Goal: Task Accomplishment & Management: Manage account settings

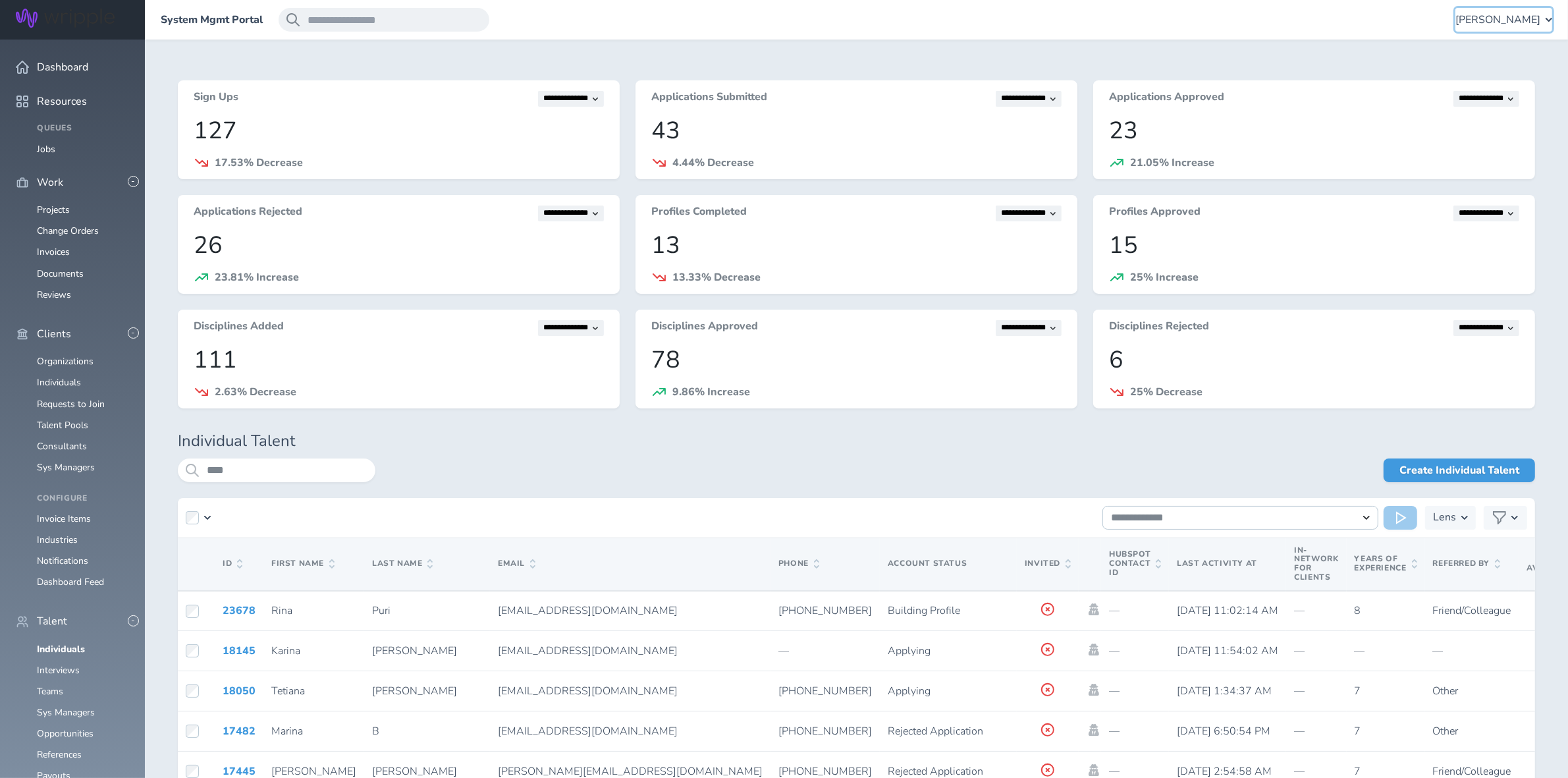
click at [1510, 24] on span "[PERSON_NAME]" at bounding box center [1498, 19] width 85 height 12
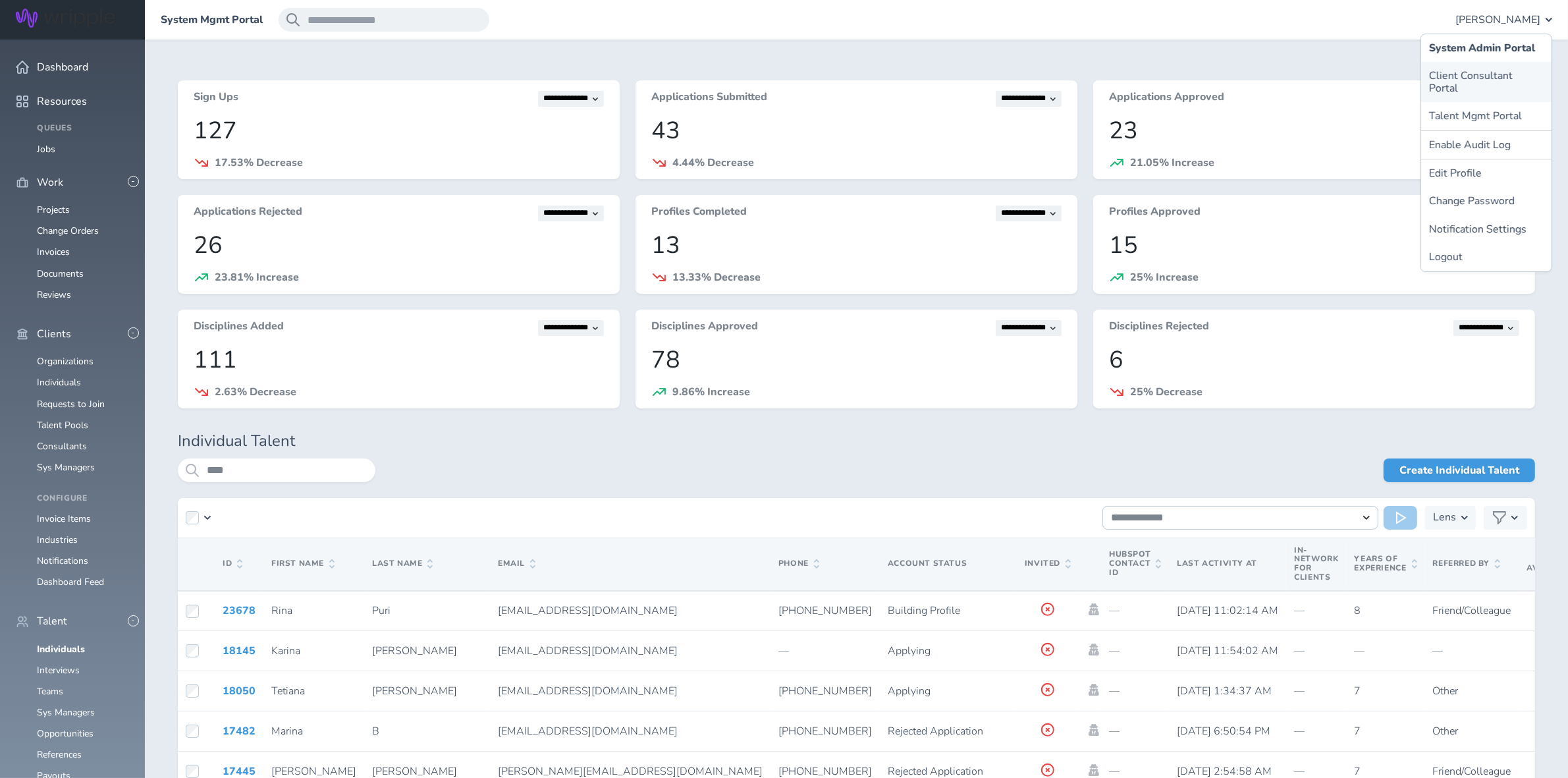
click at [1473, 75] on link "Client Consultant Portal" at bounding box center [1487, 81] width 130 height 40
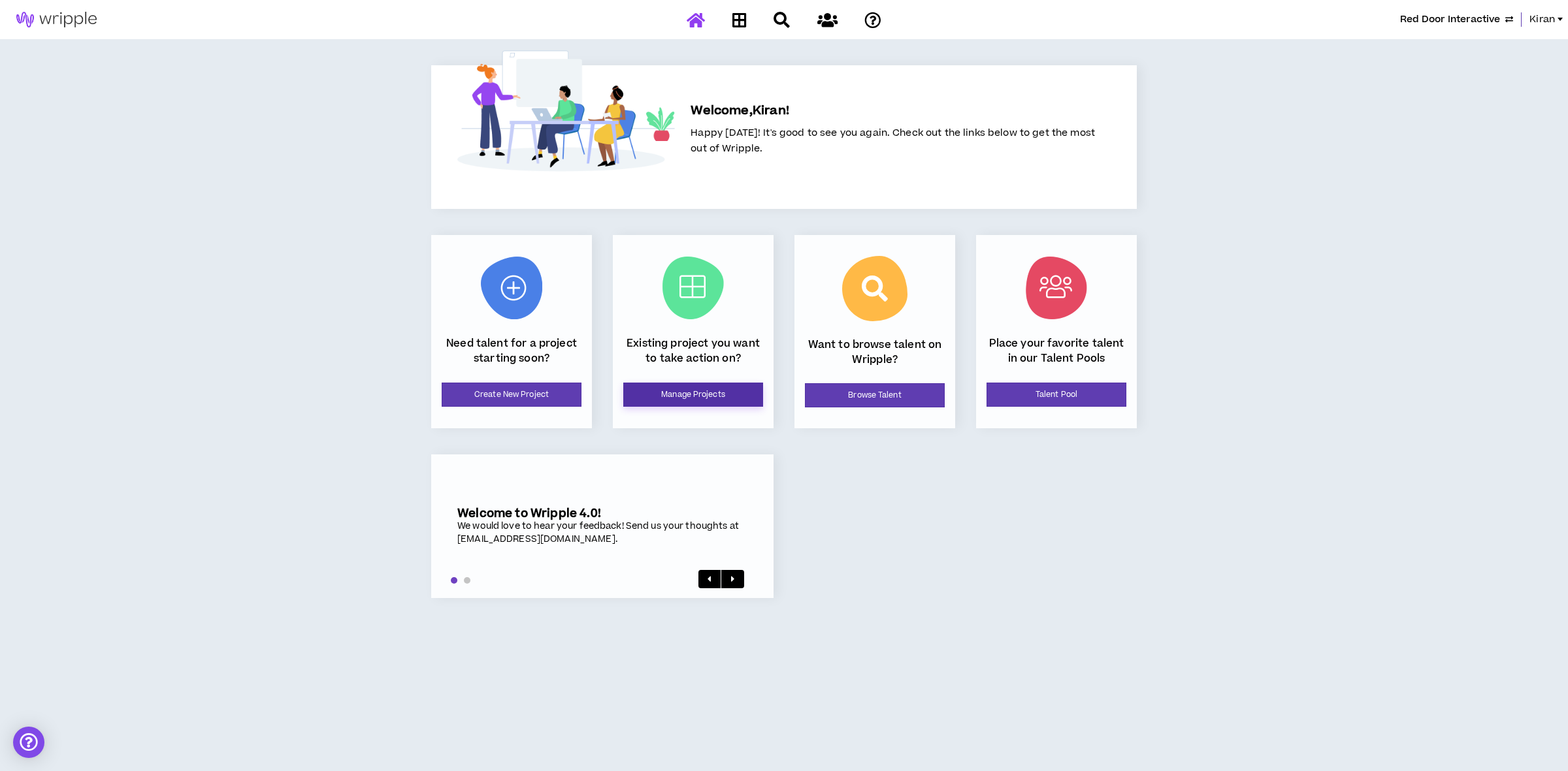
click at [656, 391] on link "Manage Projects" at bounding box center [693, 395] width 139 height 24
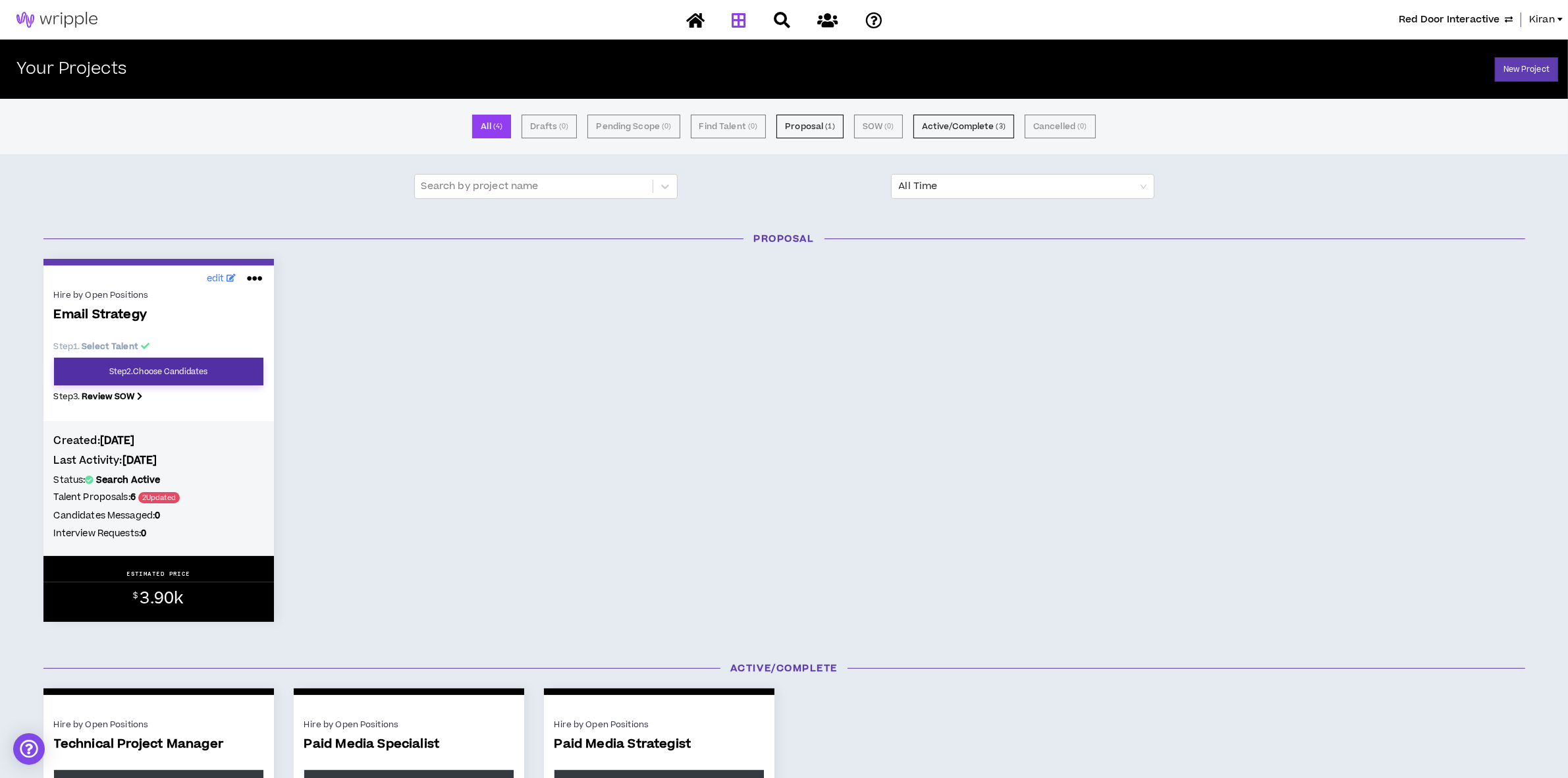
click at [146, 366] on link "Step 2 . Choose Candidates" at bounding box center [158, 371] width 209 height 28
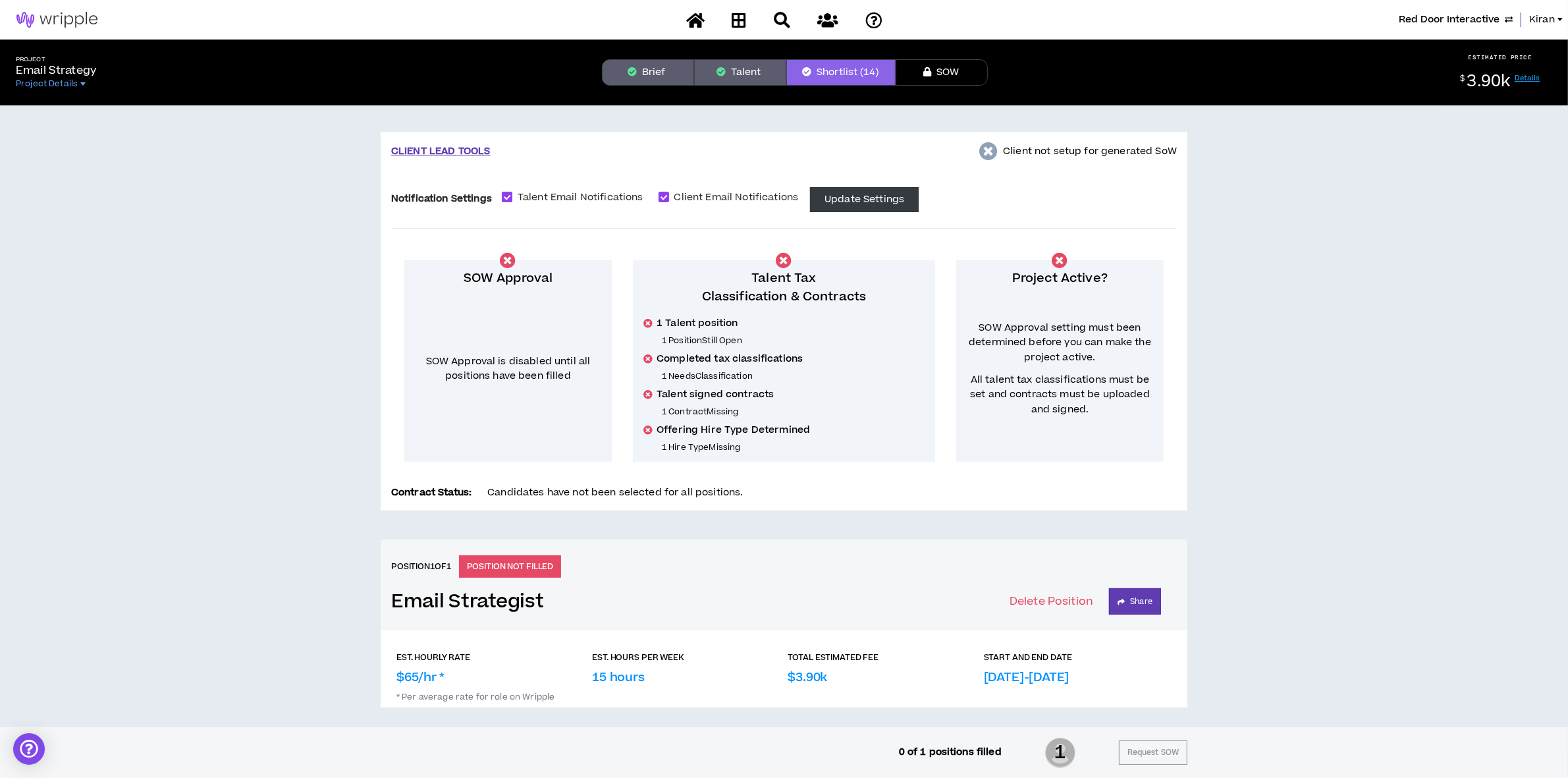
click at [664, 63] on button "Brief" at bounding box center [648, 72] width 92 height 26
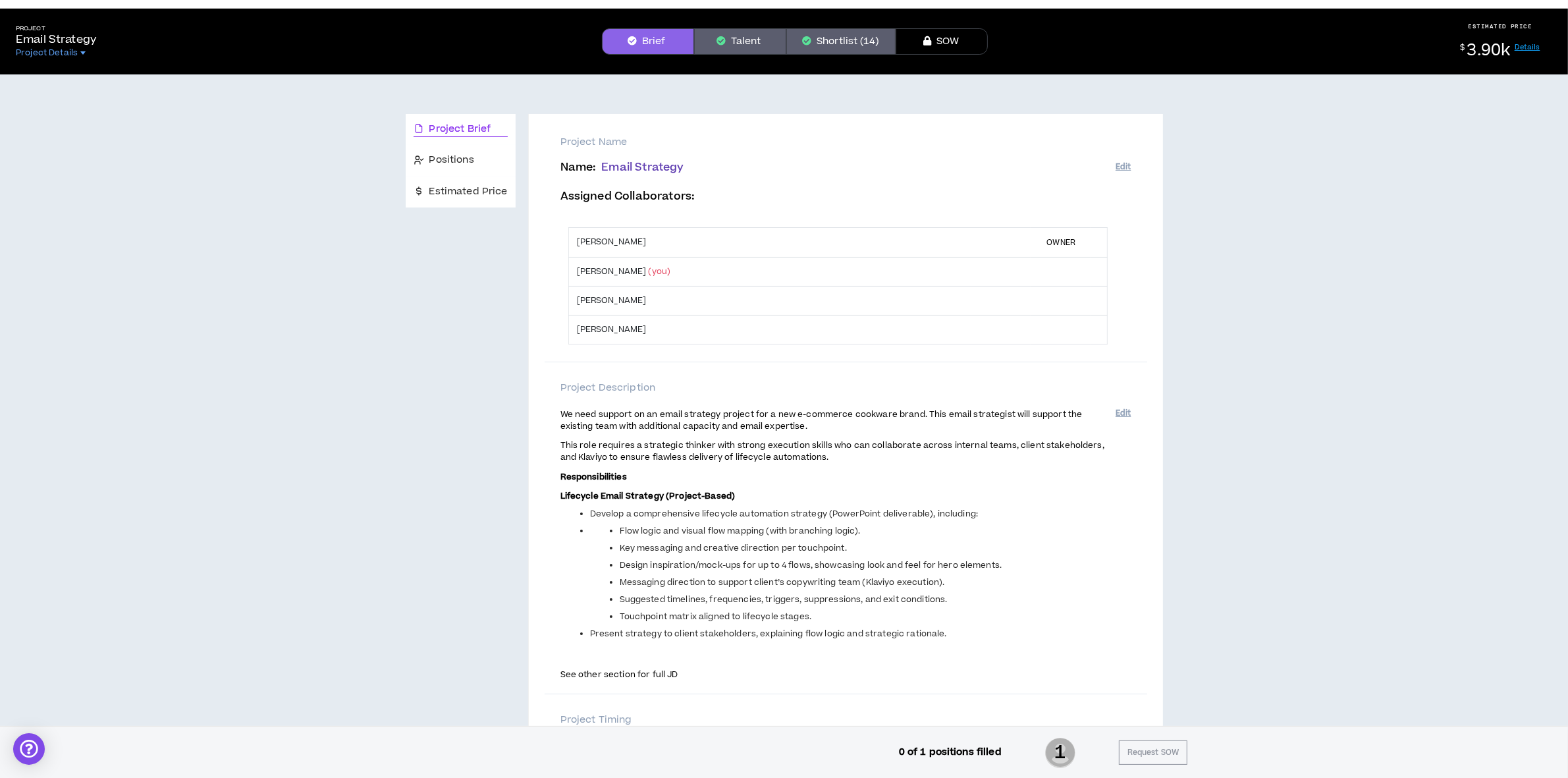
scroll to position [82, 0]
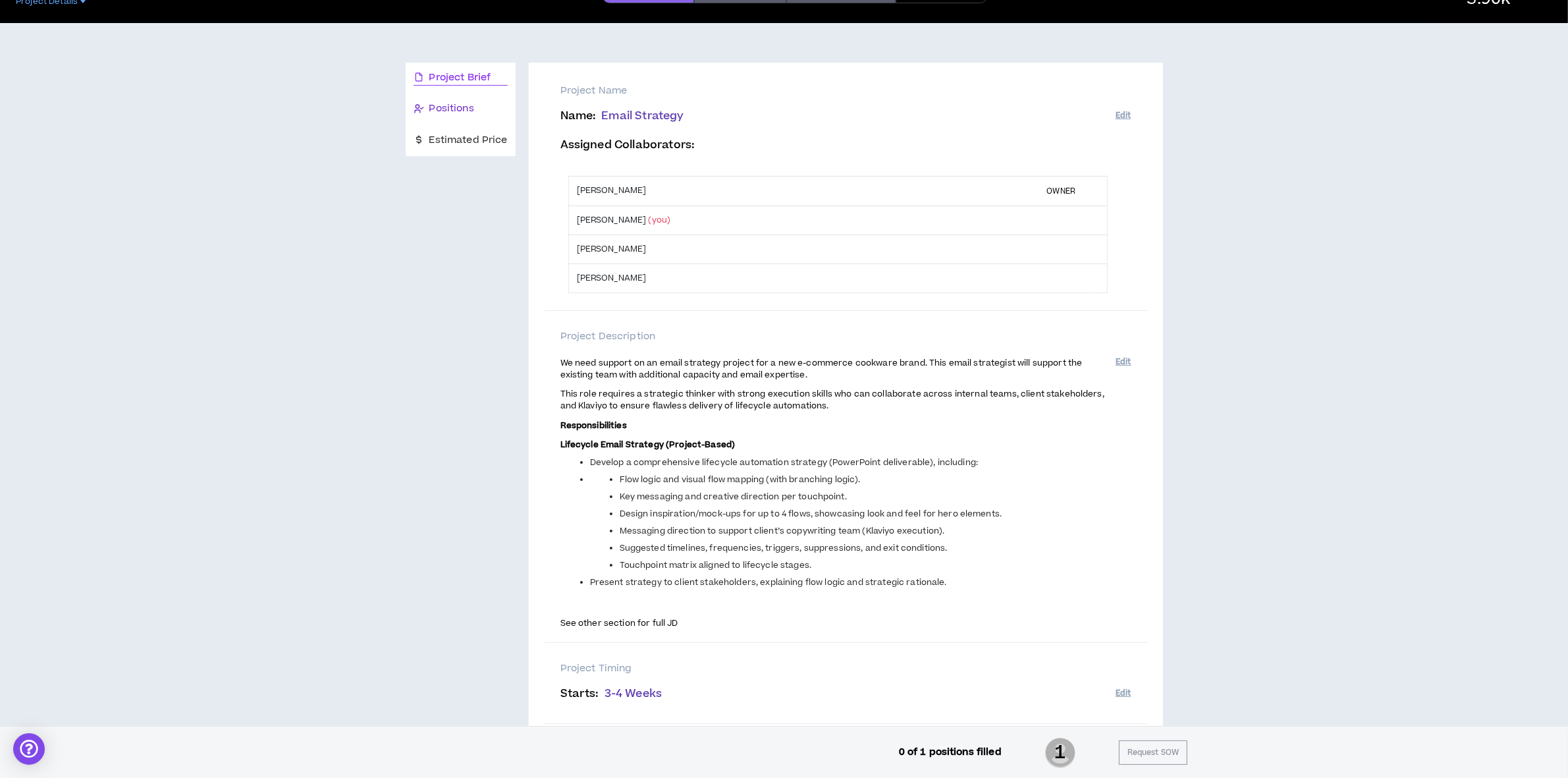
click at [439, 112] on span "Positions" at bounding box center [452, 108] width 45 height 14
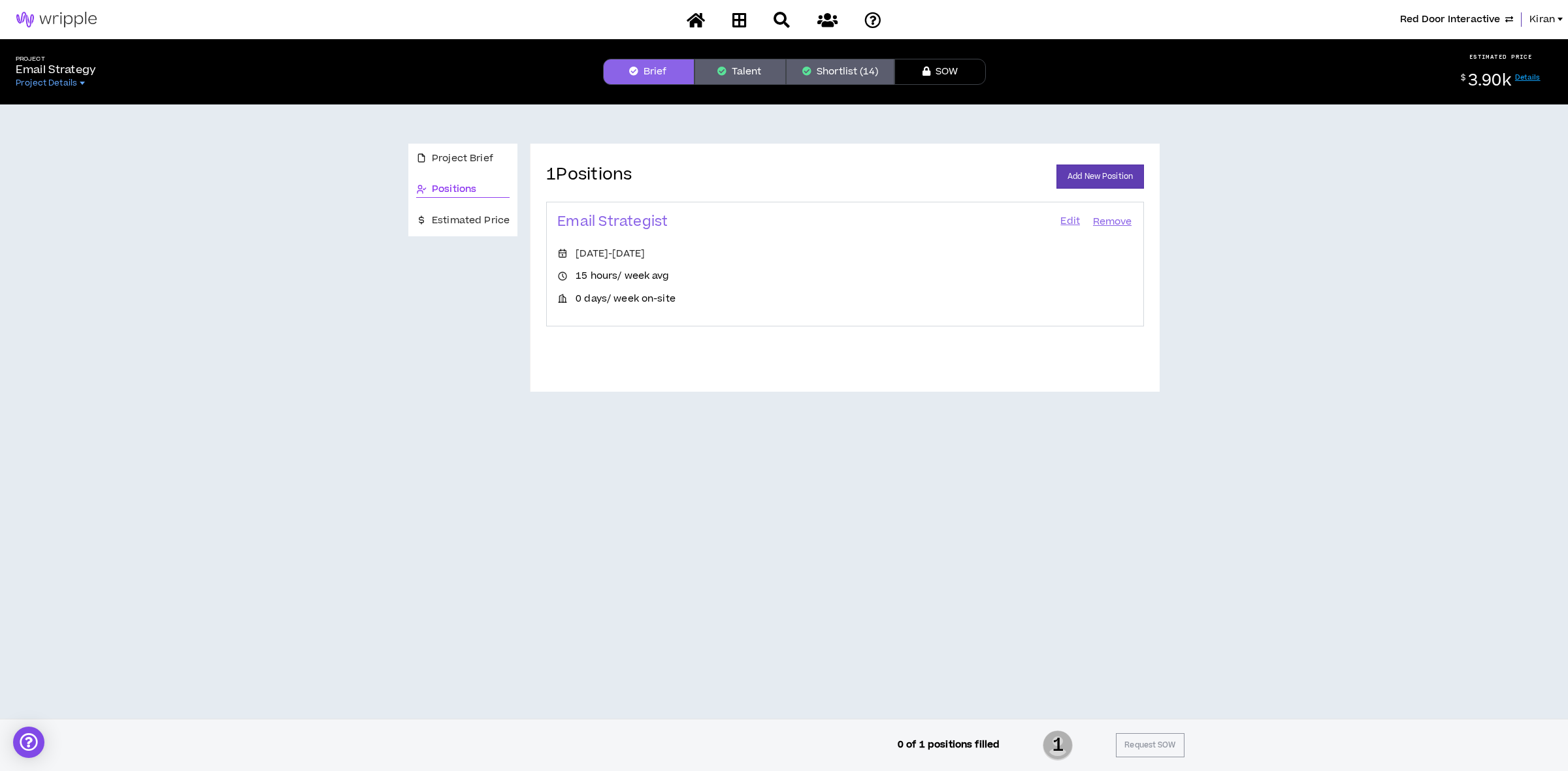
click at [1065, 218] on link "Edit" at bounding box center [1070, 222] width 22 height 18
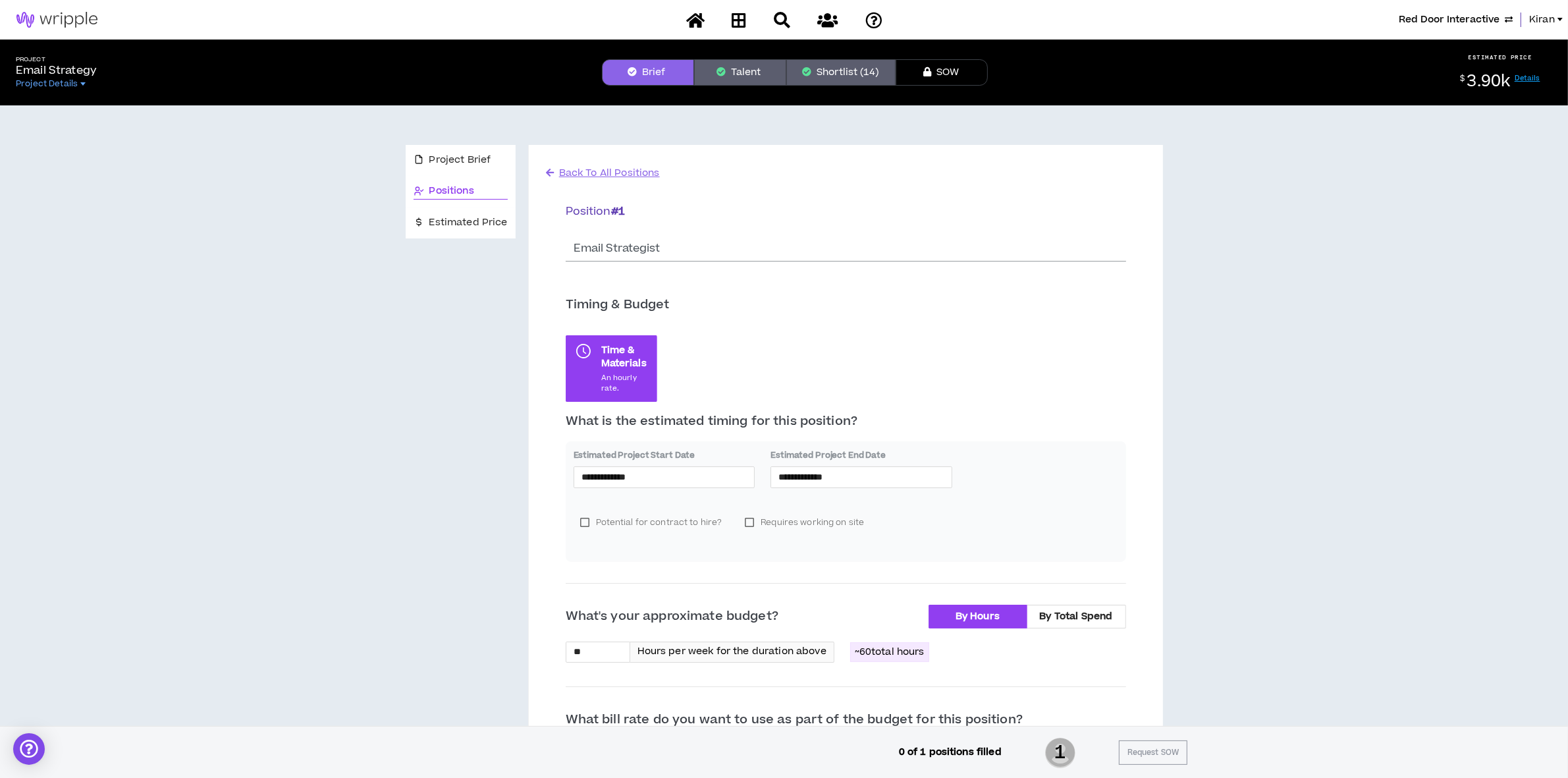
click at [1449, 14] on span "Red Door Interactive" at bounding box center [1449, 19] width 101 height 14
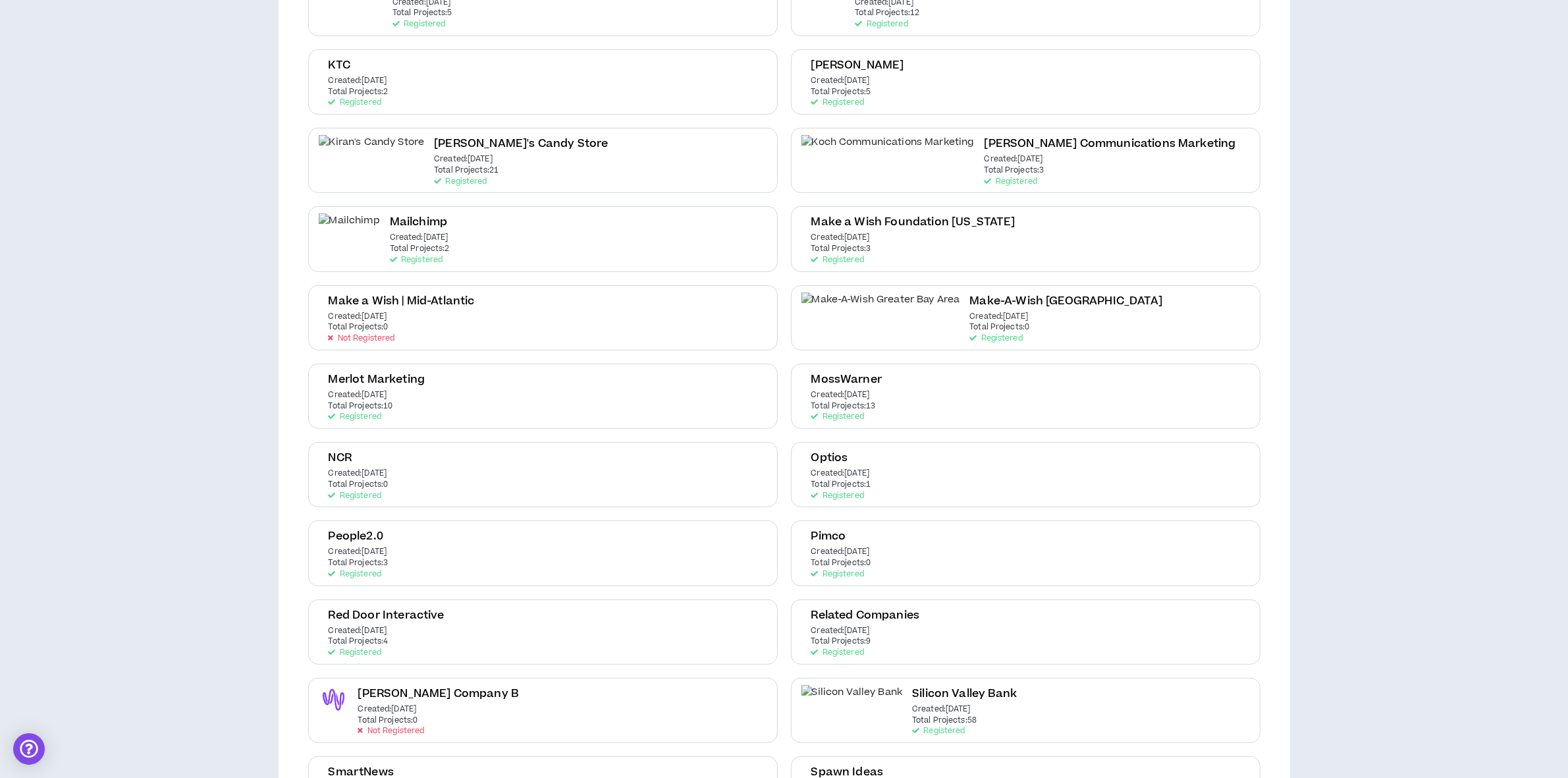
scroll to position [742, 0]
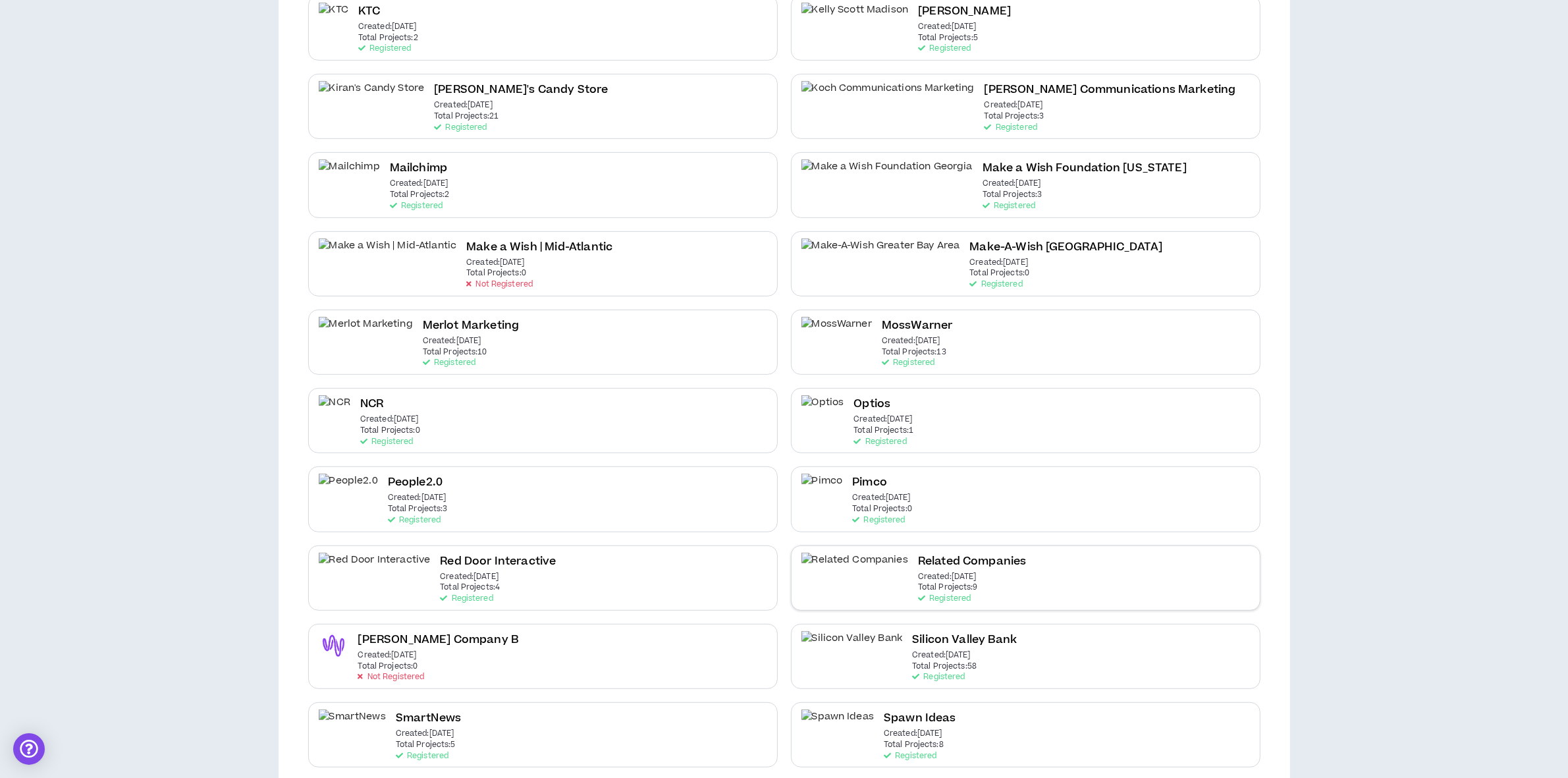
click at [918, 555] on h2 "Related Companies" at bounding box center [972, 561] width 108 height 18
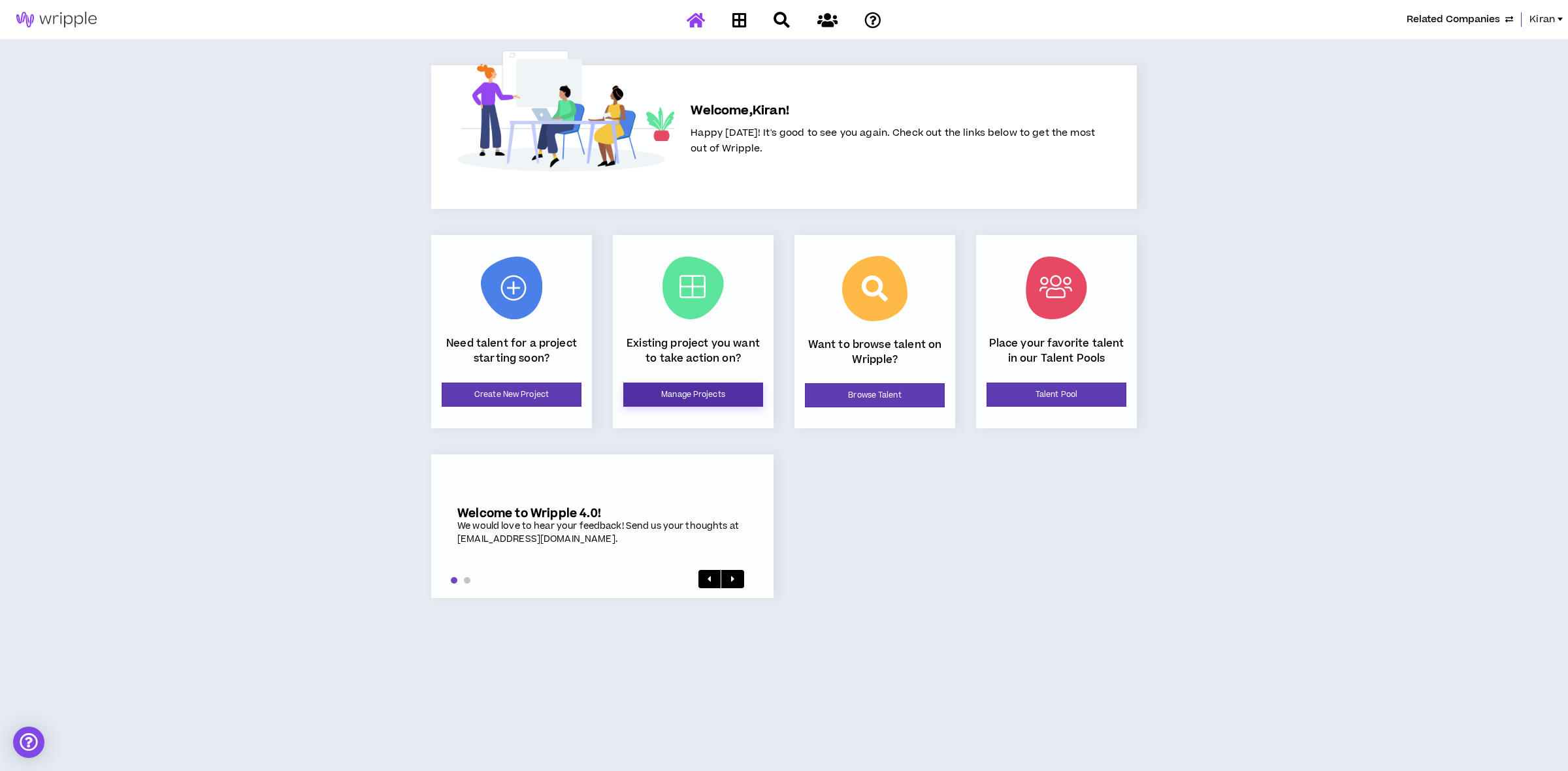
click at [648, 400] on link "Manage Projects" at bounding box center [693, 395] width 139 height 24
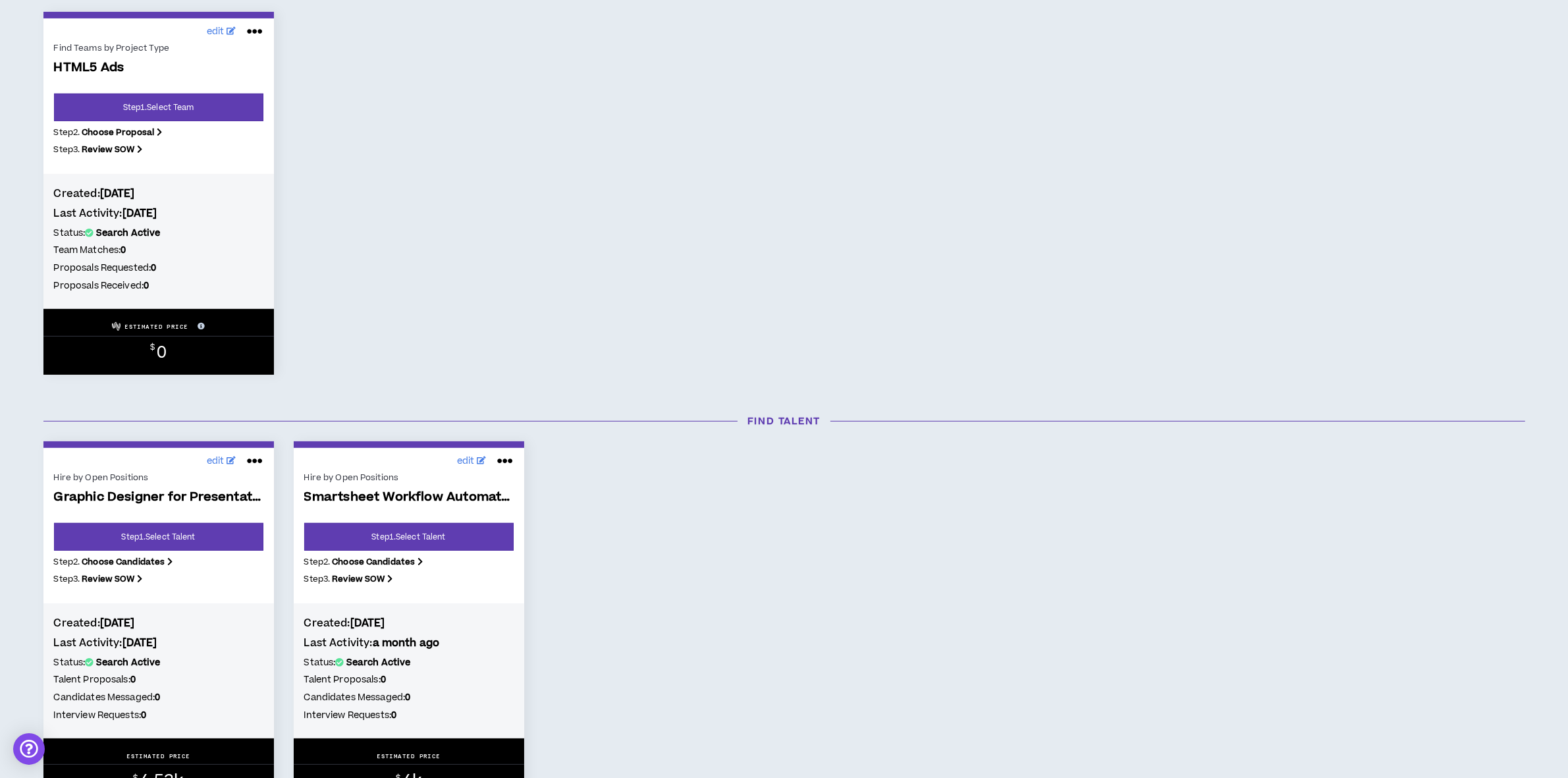
scroll to position [824, 0]
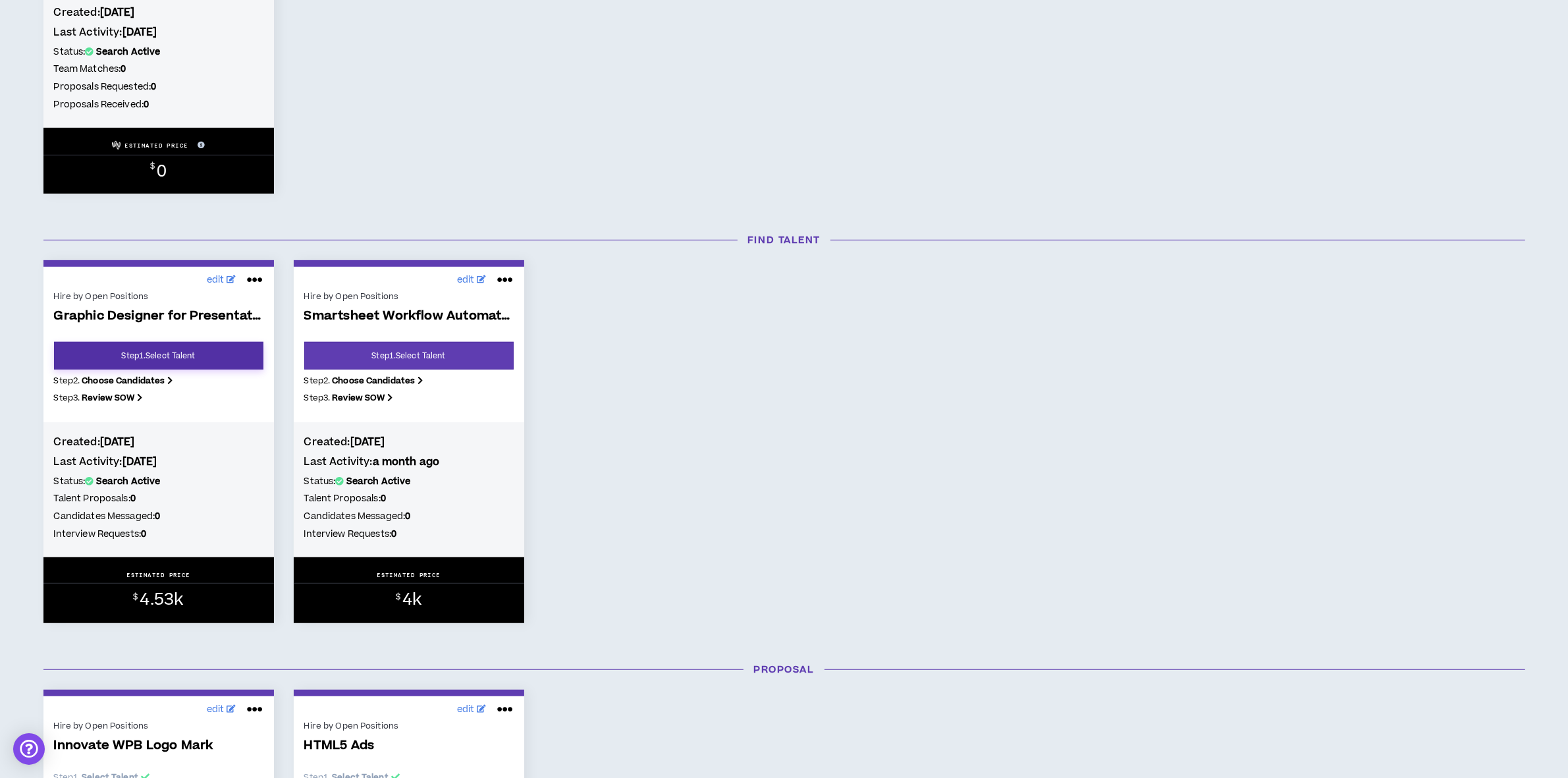
click at [147, 353] on link "Step 1 . Select Talent" at bounding box center [158, 355] width 209 height 28
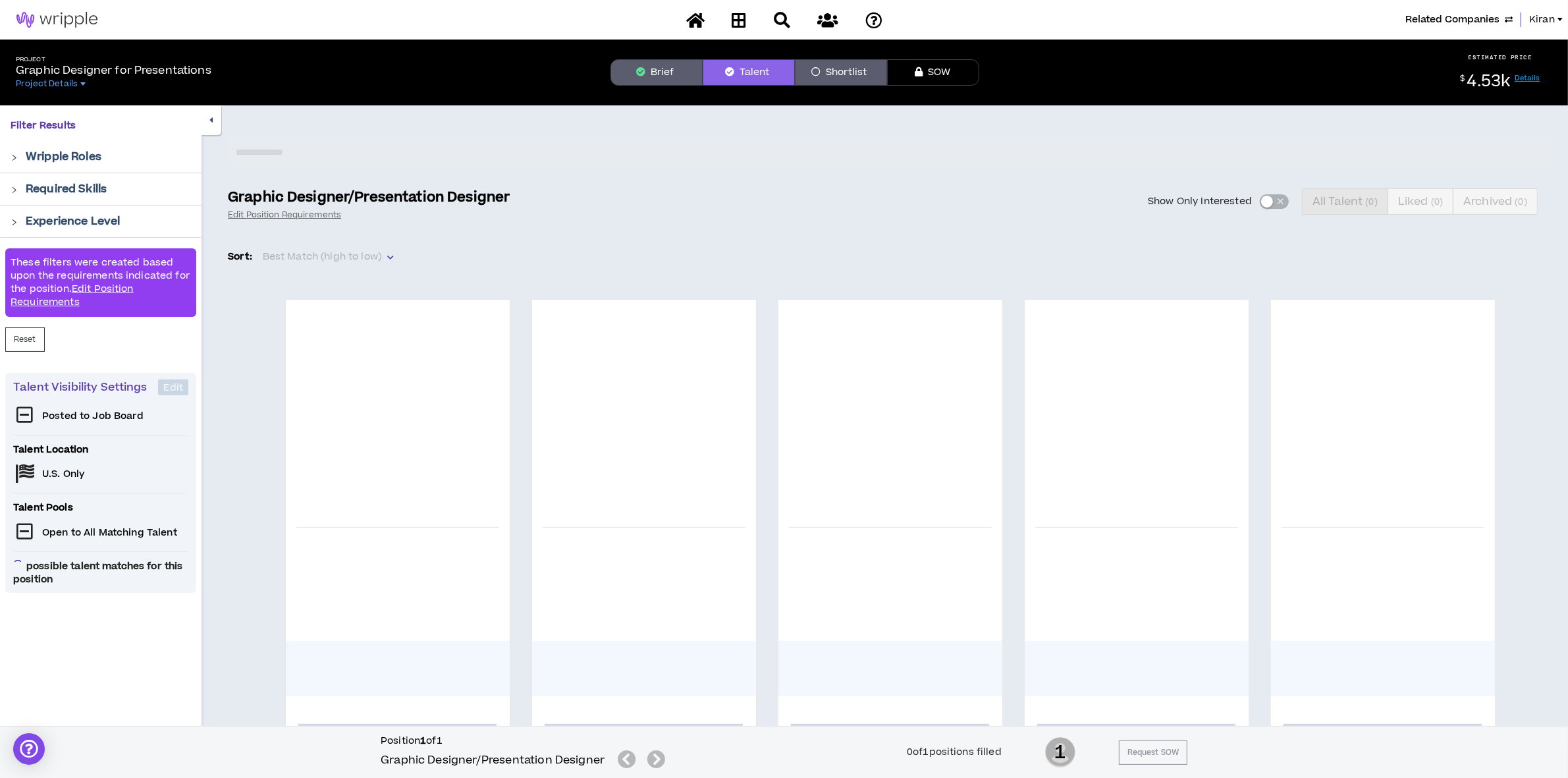
click at [664, 67] on button "Brief" at bounding box center [657, 72] width 92 height 26
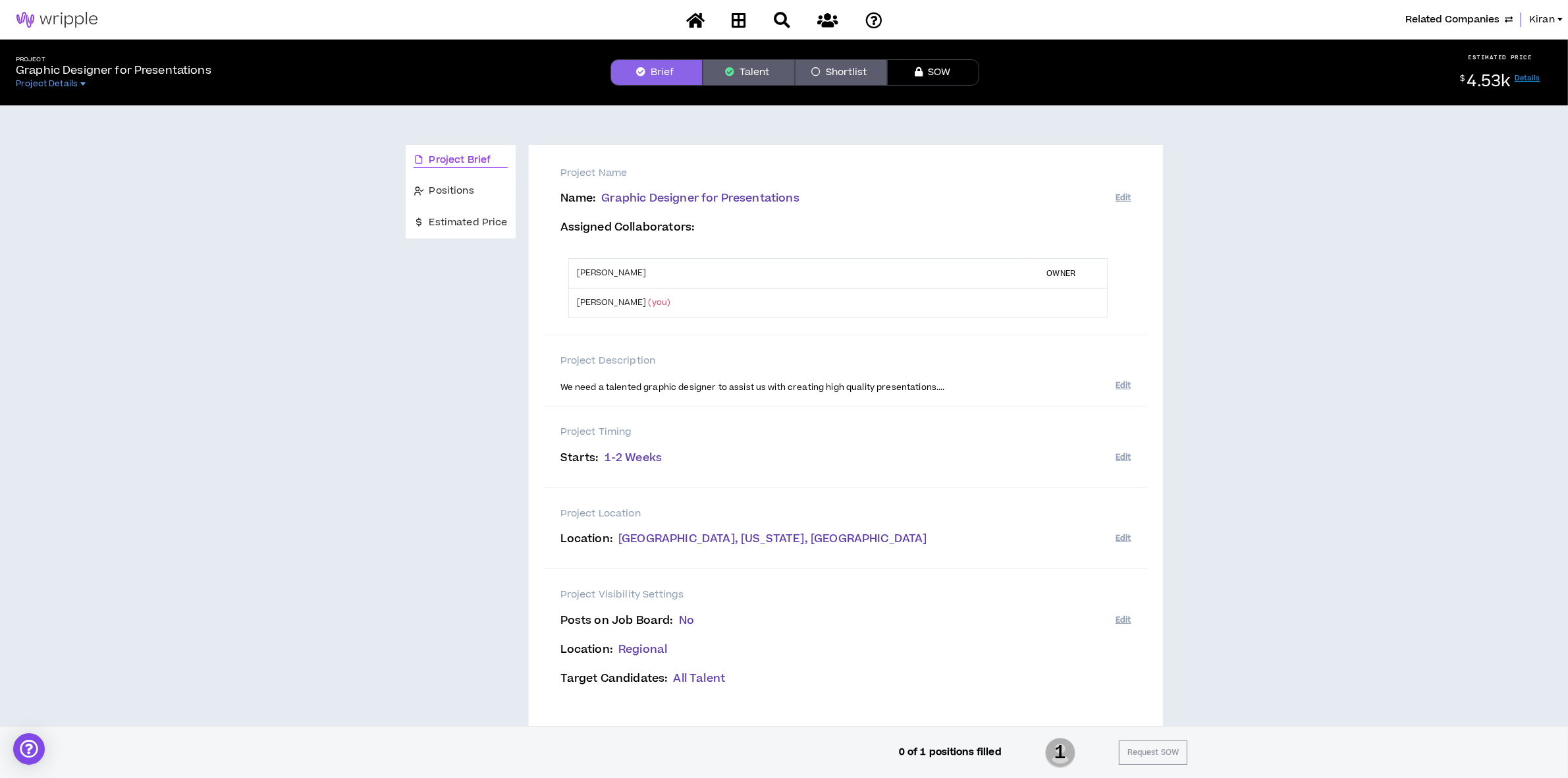
click at [1471, 17] on span "Related Companies" at bounding box center [1452, 19] width 94 height 14
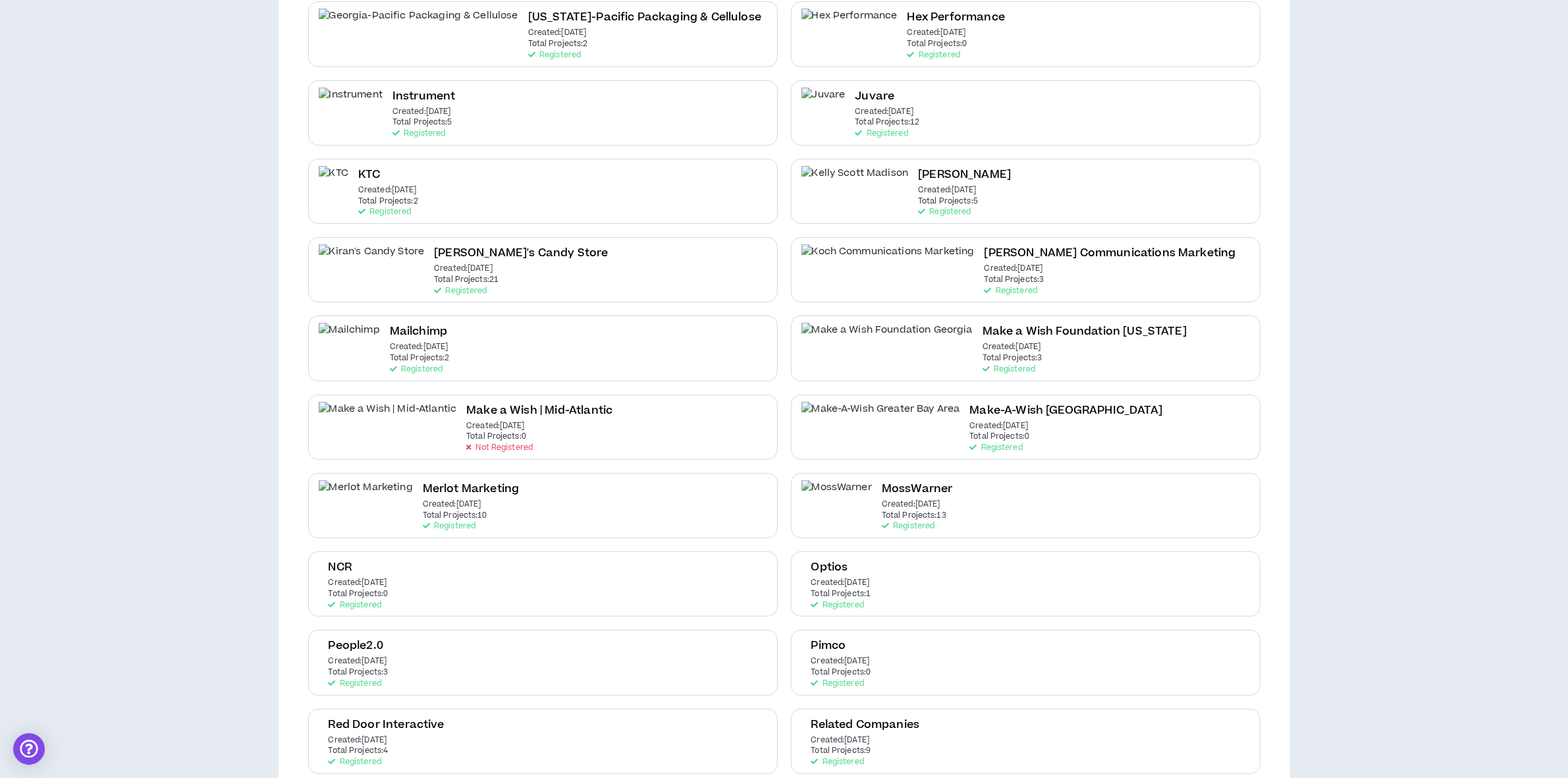
scroll to position [824, 0]
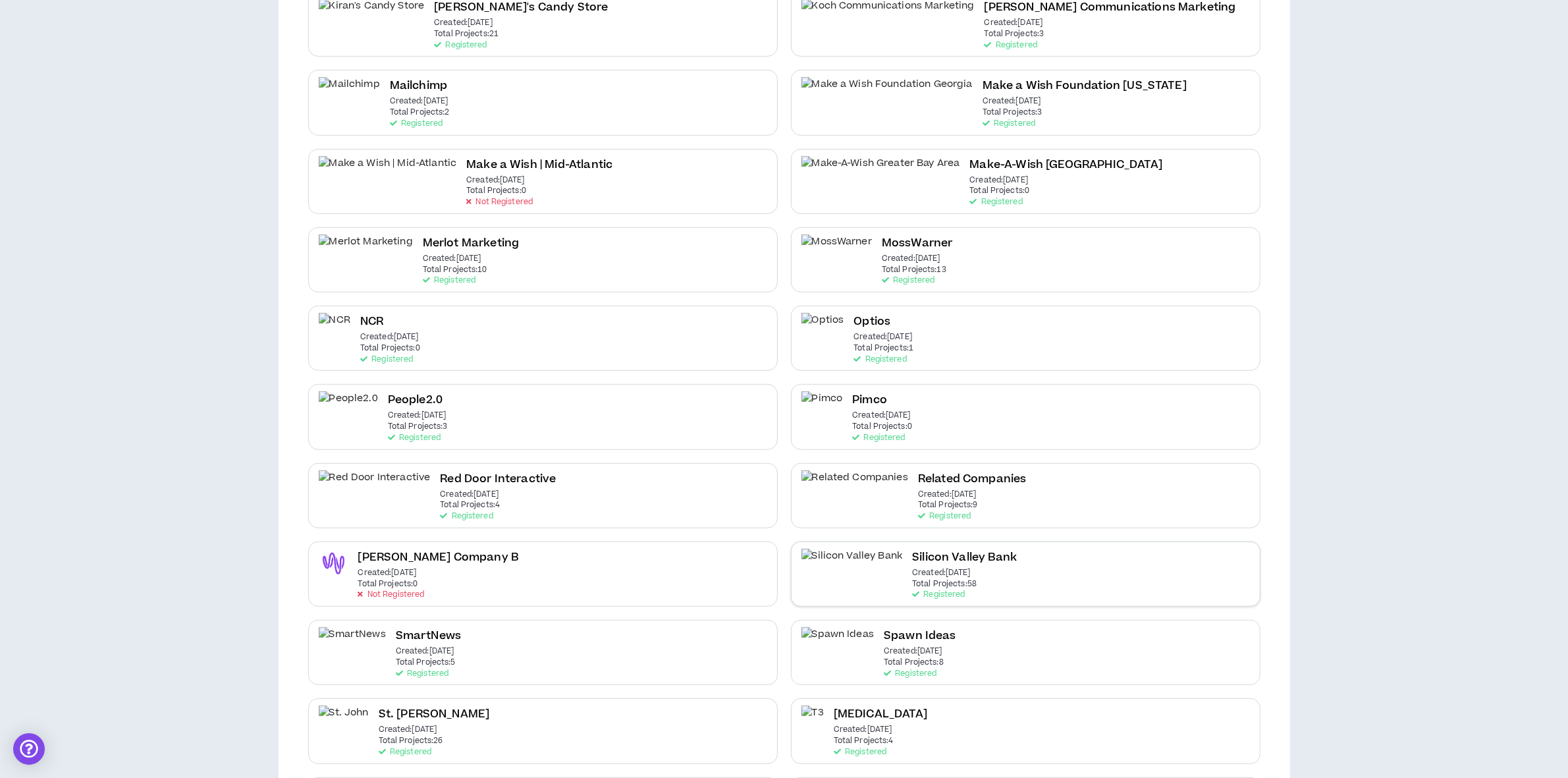
click at [836, 555] on div "Silicon Valley Bank Created: Aug 24 2021 Total Projects: 58 Registered" at bounding box center [1026, 574] width 469 height 65
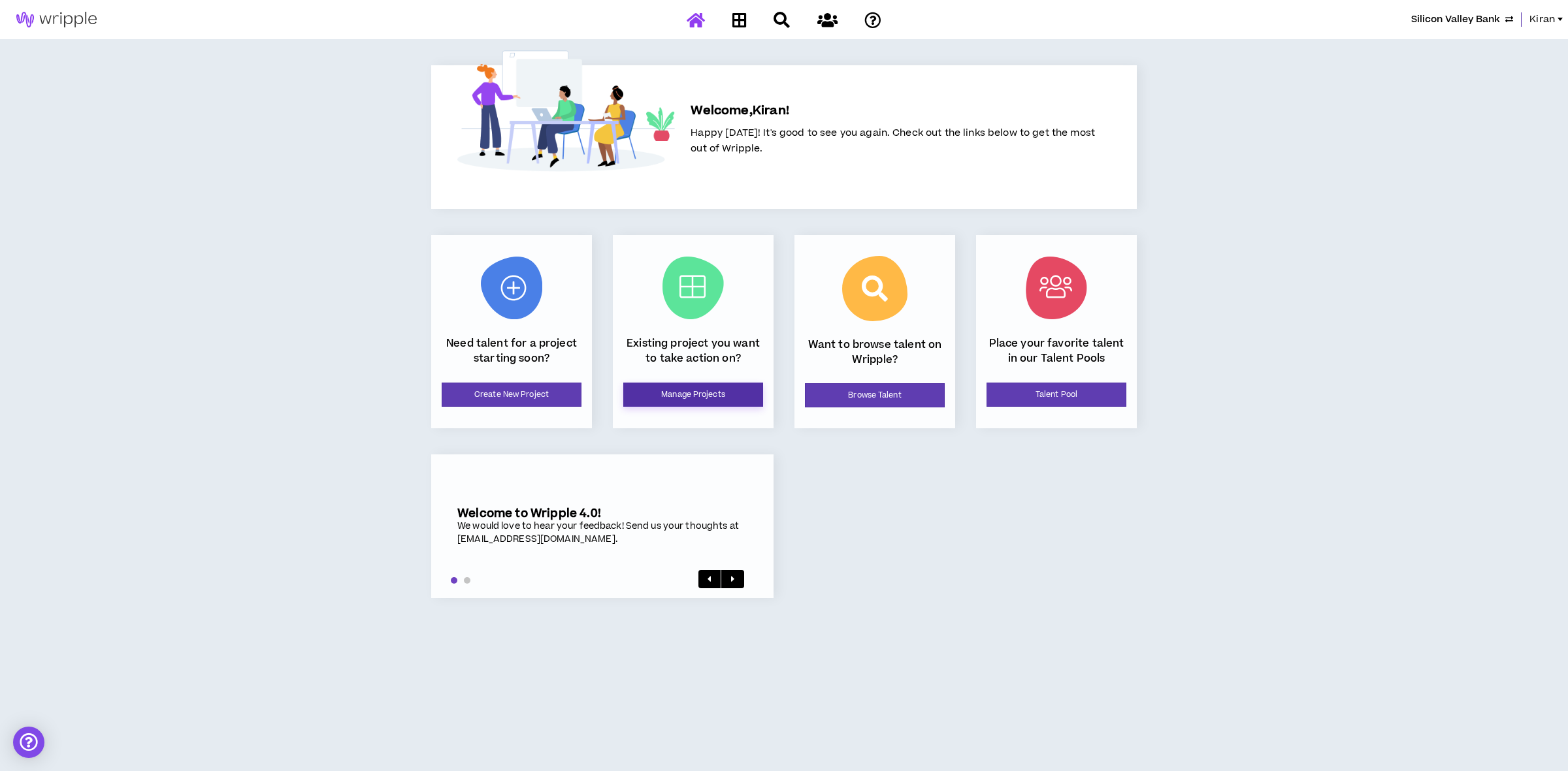
click at [704, 386] on link "Manage Projects" at bounding box center [693, 395] width 139 height 24
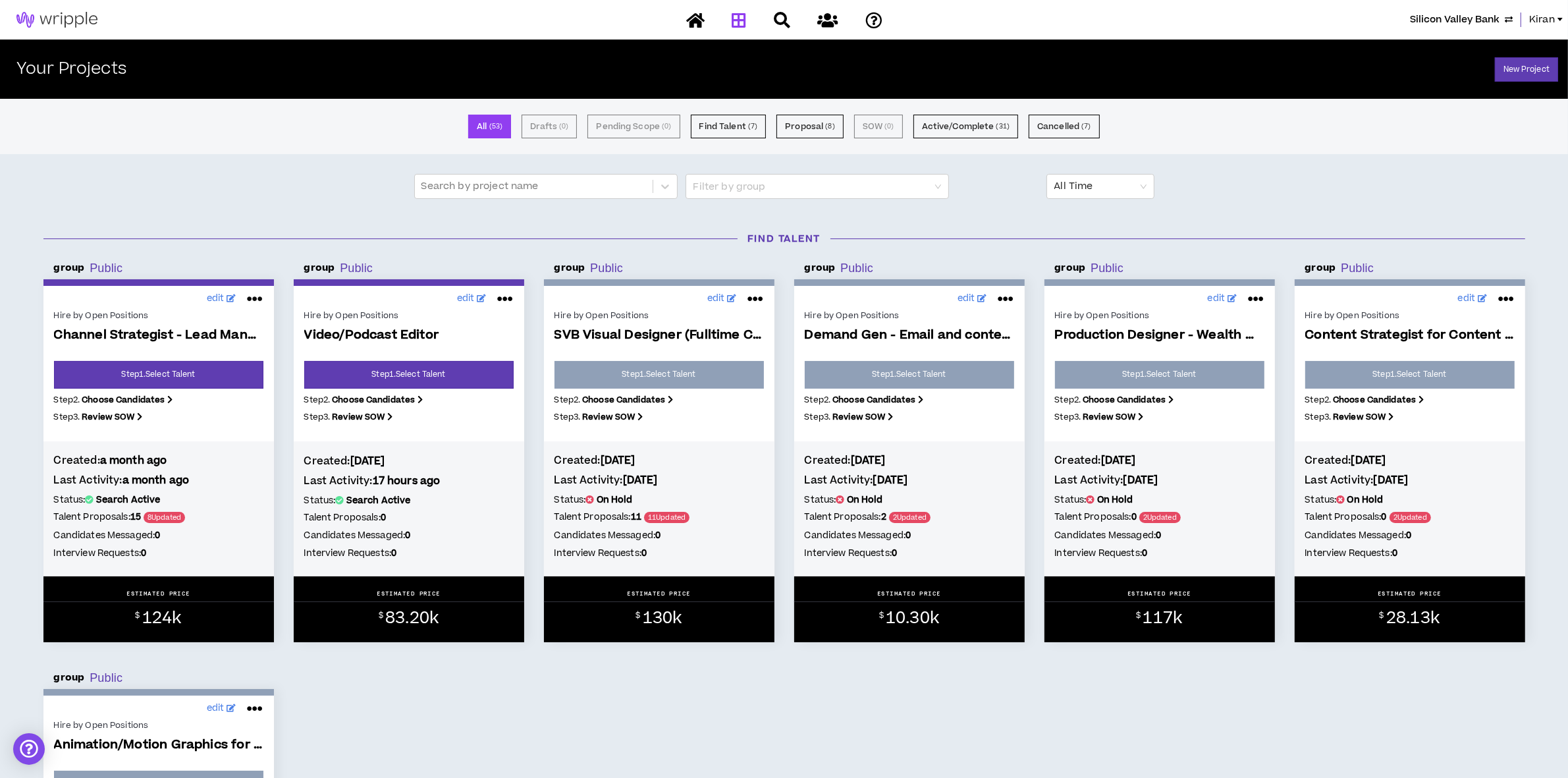
click at [255, 295] on icon at bounding box center [255, 299] width 16 height 21
click at [206, 389] on button "Put on hold" at bounding box center [210, 392] width 114 height 25
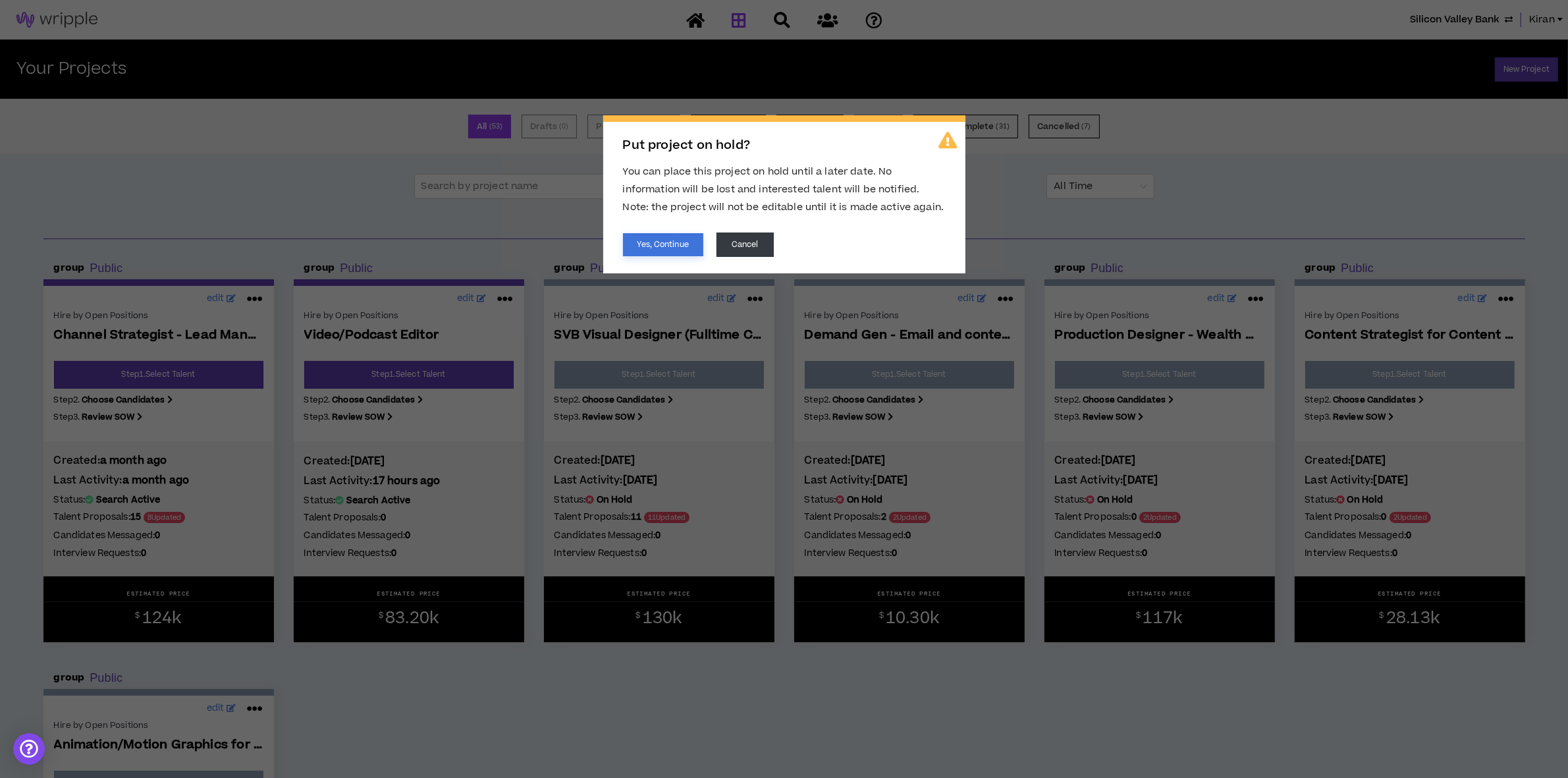
click at [657, 244] on button "Yes, Continue" at bounding box center [662, 244] width 80 height 23
